Goal: Task Accomplishment & Management: Complete application form

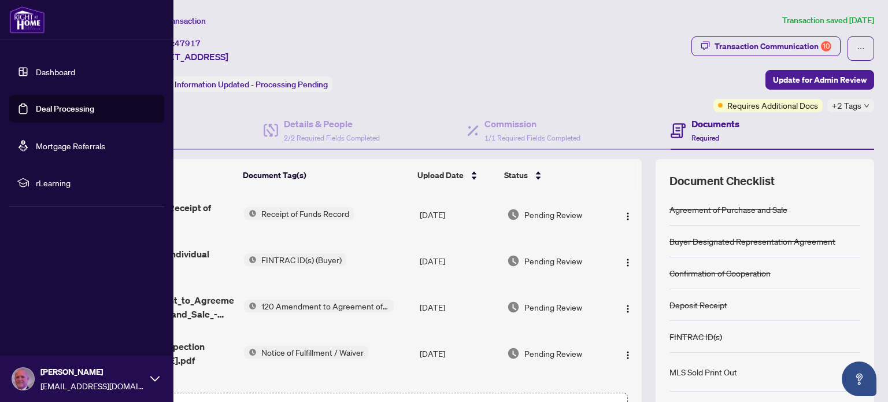
click at [39, 71] on link "Dashboard" at bounding box center [55, 71] width 39 height 10
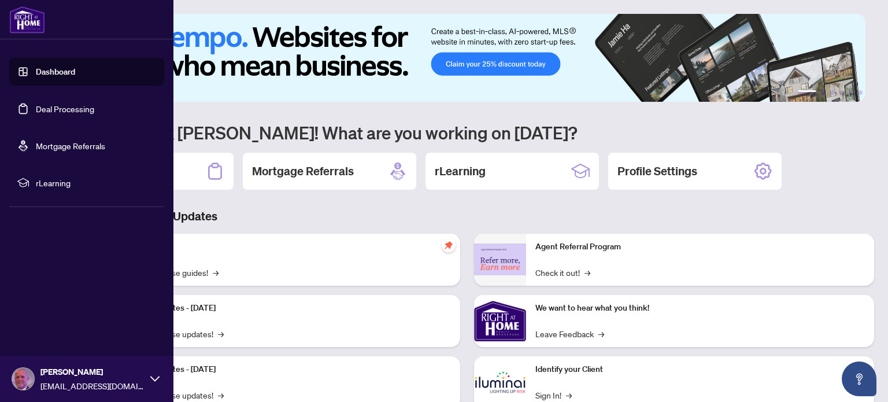
click at [49, 106] on link "Deal Processing" at bounding box center [65, 108] width 58 height 10
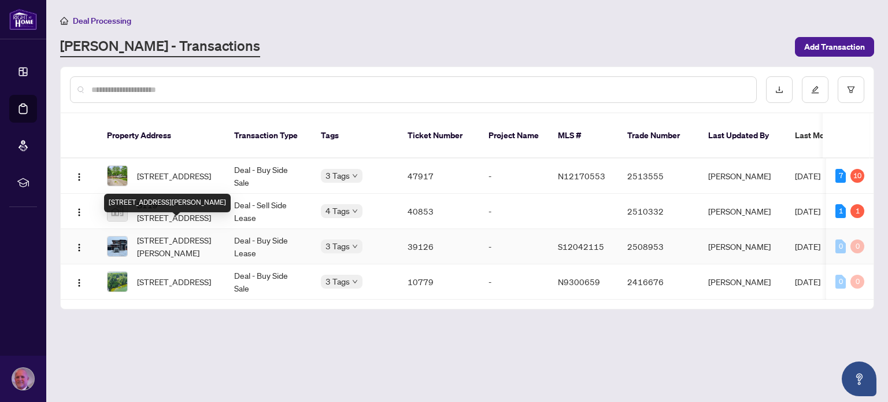
click at [145, 233] on span "[STREET_ADDRESS][PERSON_NAME]" at bounding box center [176, 245] width 79 height 25
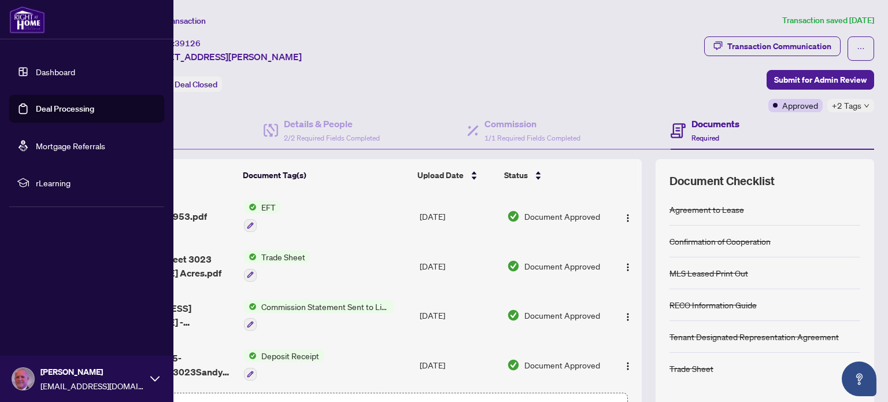
click at [49, 108] on link "Deal Processing" at bounding box center [65, 108] width 58 height 10
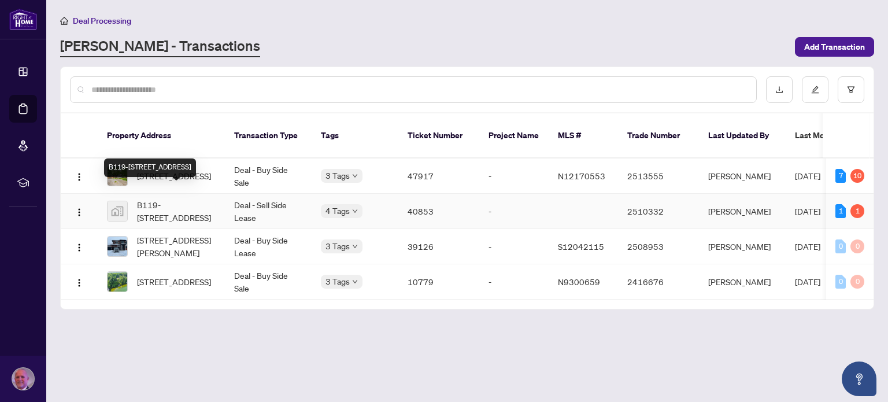
click at [187, 198] on span "B119-[STREET_ADDRESS]" at bounding box center [176, 210] width 79 height 25
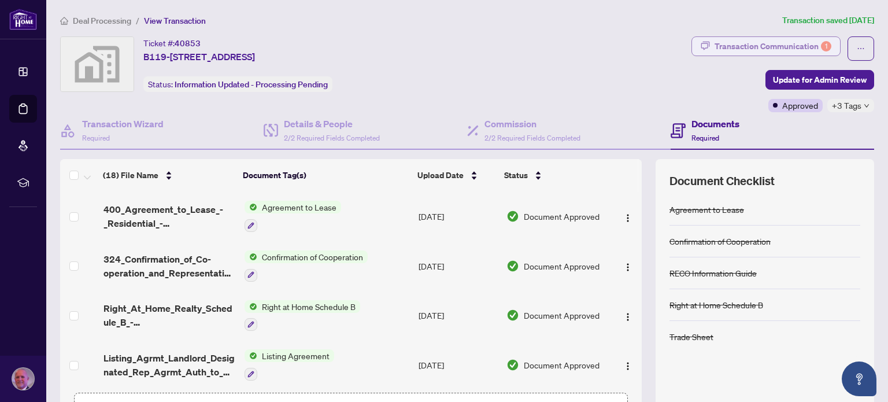
click at [757, 44] on div "Transaction Communication 1" at bounding box center [772, 46] width 117 height 18
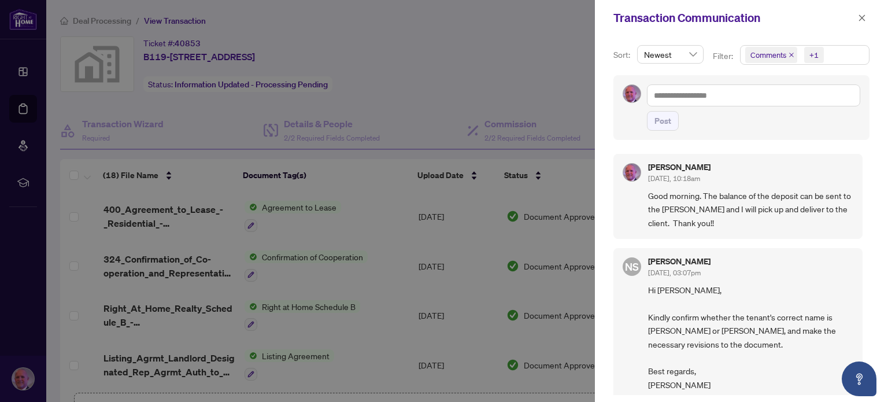
click at [535, 32] on div at bounding box center [444, 201] width 888 height 402
click at [858, 17] on icon "close" at bounding box center [862, 18] width 8 height 8
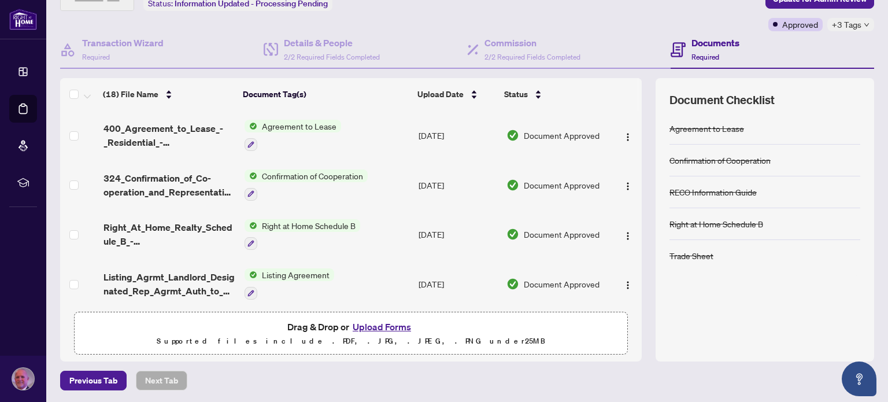
scroll to position [81, 0]
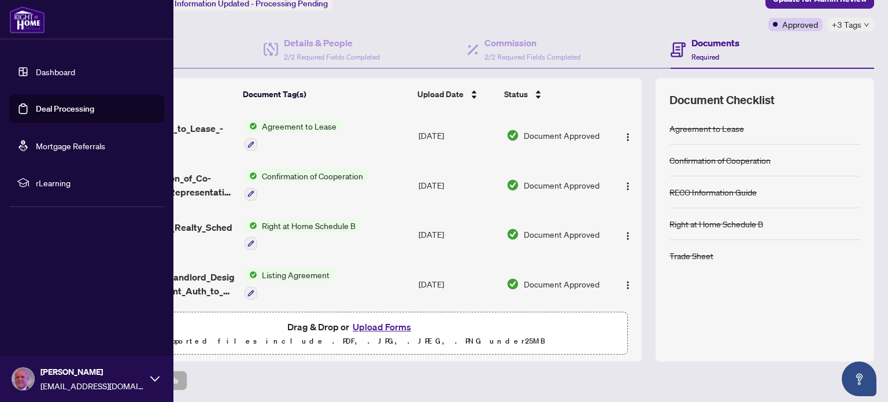
click at [36, 106] on link "Deal Processing" at bounding box center [65, 108] width 58 height 10
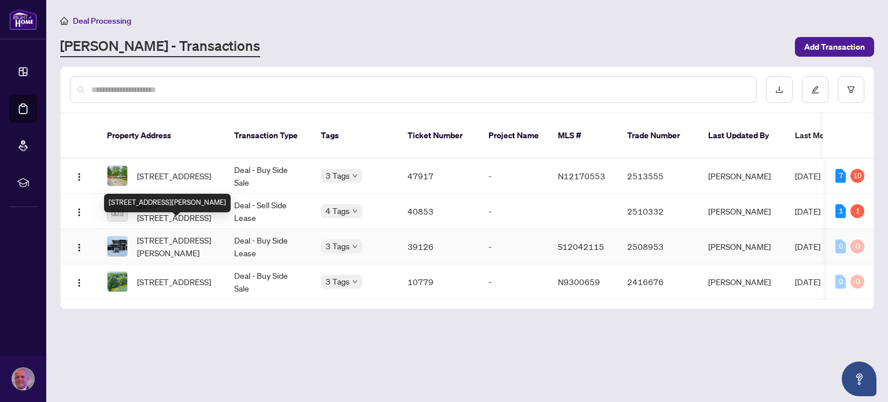
click at [176, 233] on span "[STREET_ADDRESS][PERSON_NAME]" at bounding box center [176, 245] width 79 height 25
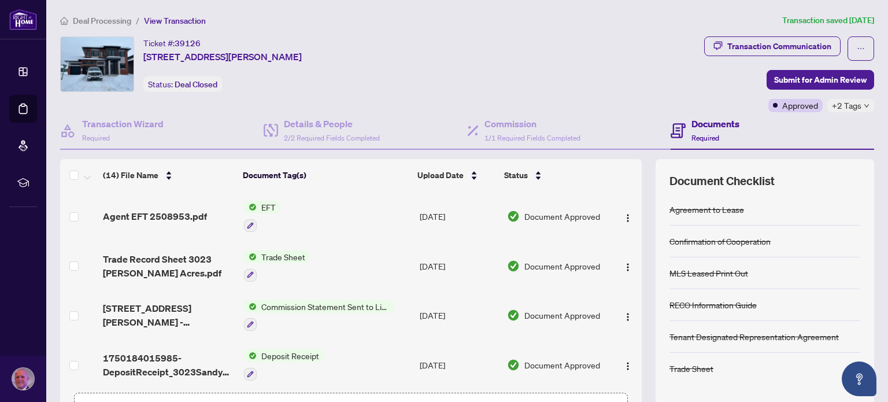
click at [282, 251] on span "Trade Sheet" at bounding box center [283, 256] width 53 height 13
click at [258, 307] on span "Trade Sheet" at bounding box center [248, 311] width 53 height 13
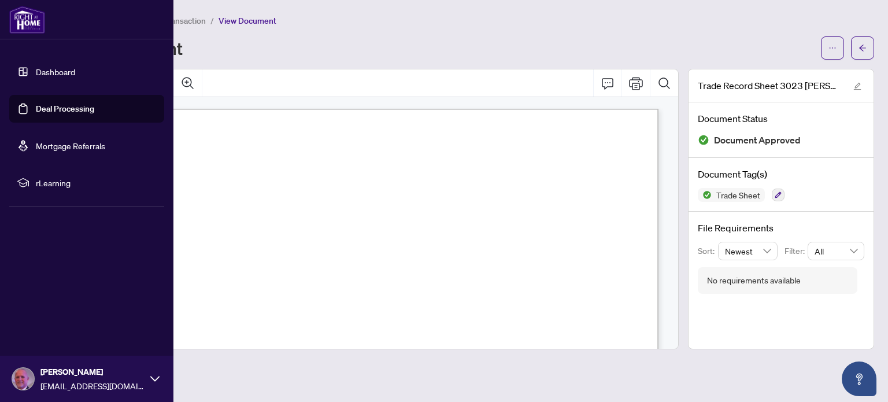
click at [36, 108] on link "Deal Processing" at bounding box center [65, 108] width 58 height 10
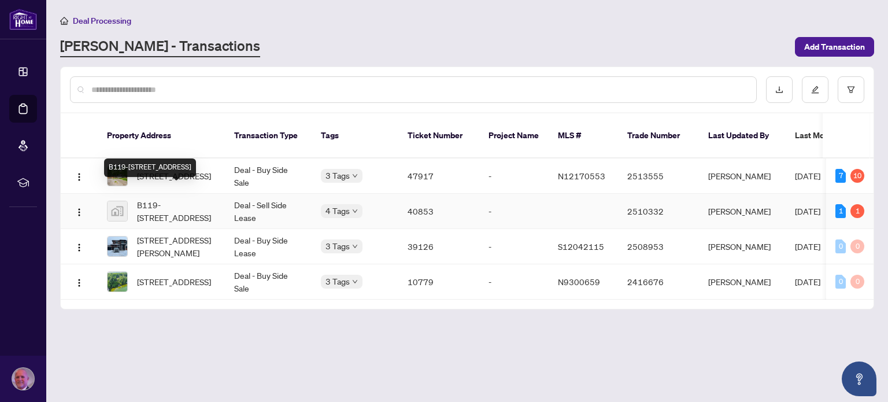
click at [181, 198] on span "B119-[STREET_ADDRESS]" at bounding box center [176, 210] width 79 height 25
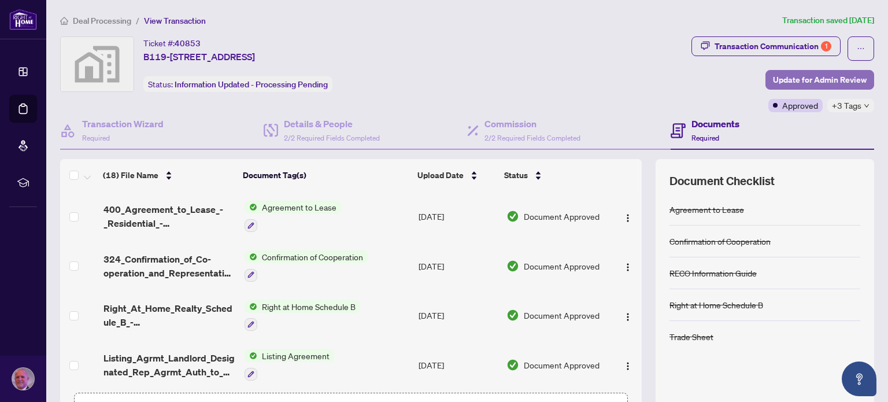
click at [778, 80] on span "Update for Admin Review" at bounding box center [820, 80] width 94 height 18
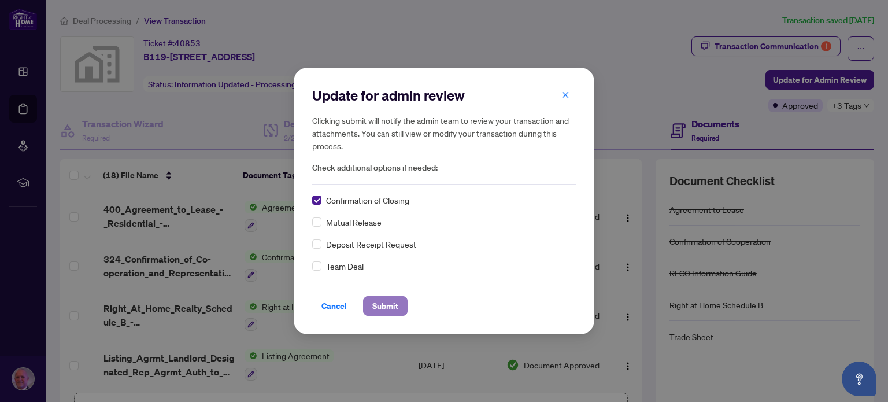
click at [385, 304] on span "Submit" at bounding box center [385, 305] width 26 height 18
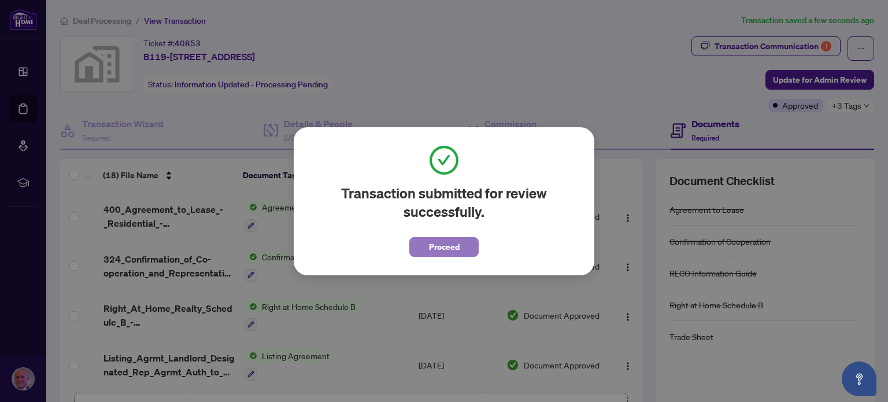
click at [440, 244] on span "Proceed" at bounding box center [444, 247] width 31 height 18
